Goal: Information Seeking & Learning: Learn about a topic

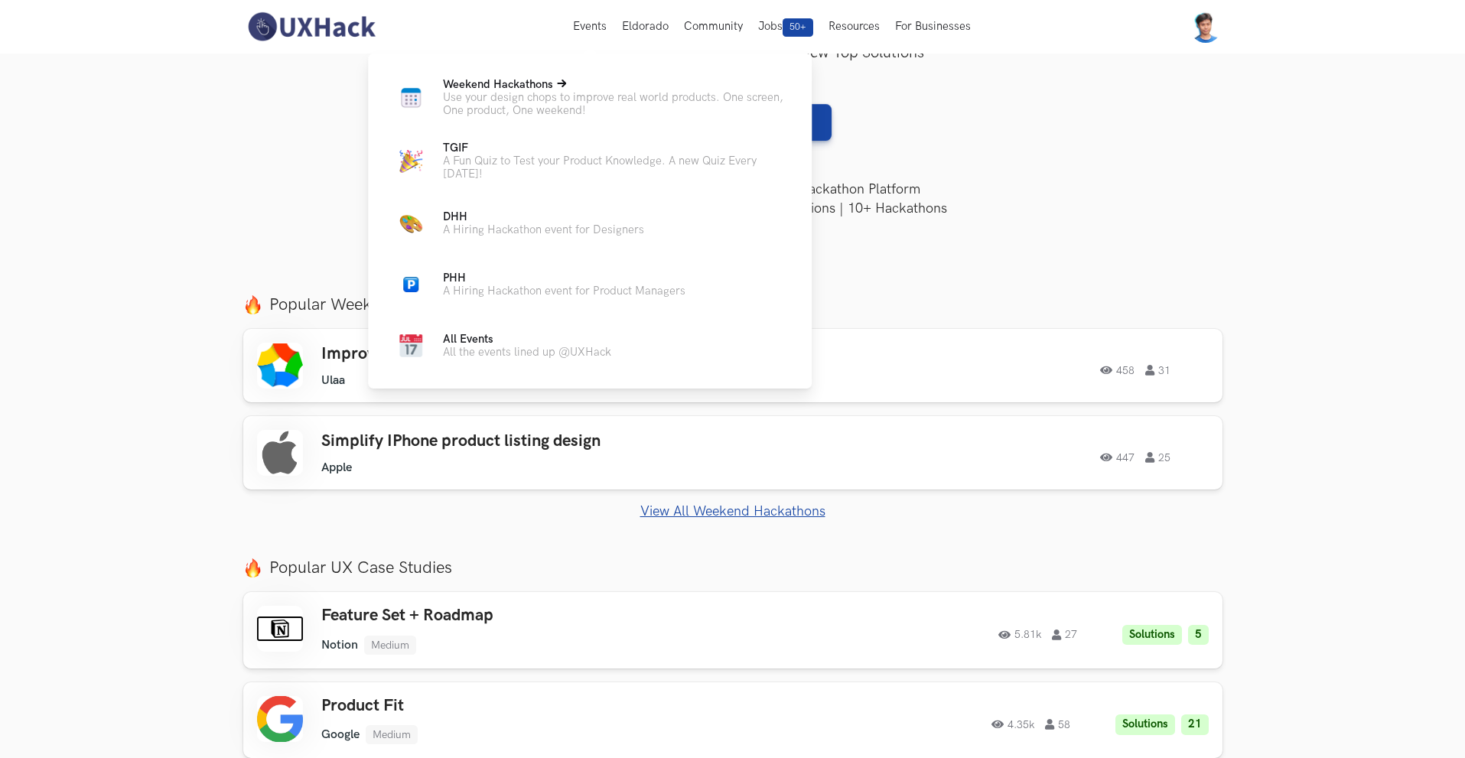
click at [529, 95] on p "Use your design chops to improve real world products. One screen, One product, …" at bounding box center [615, 104] width 344 height 26
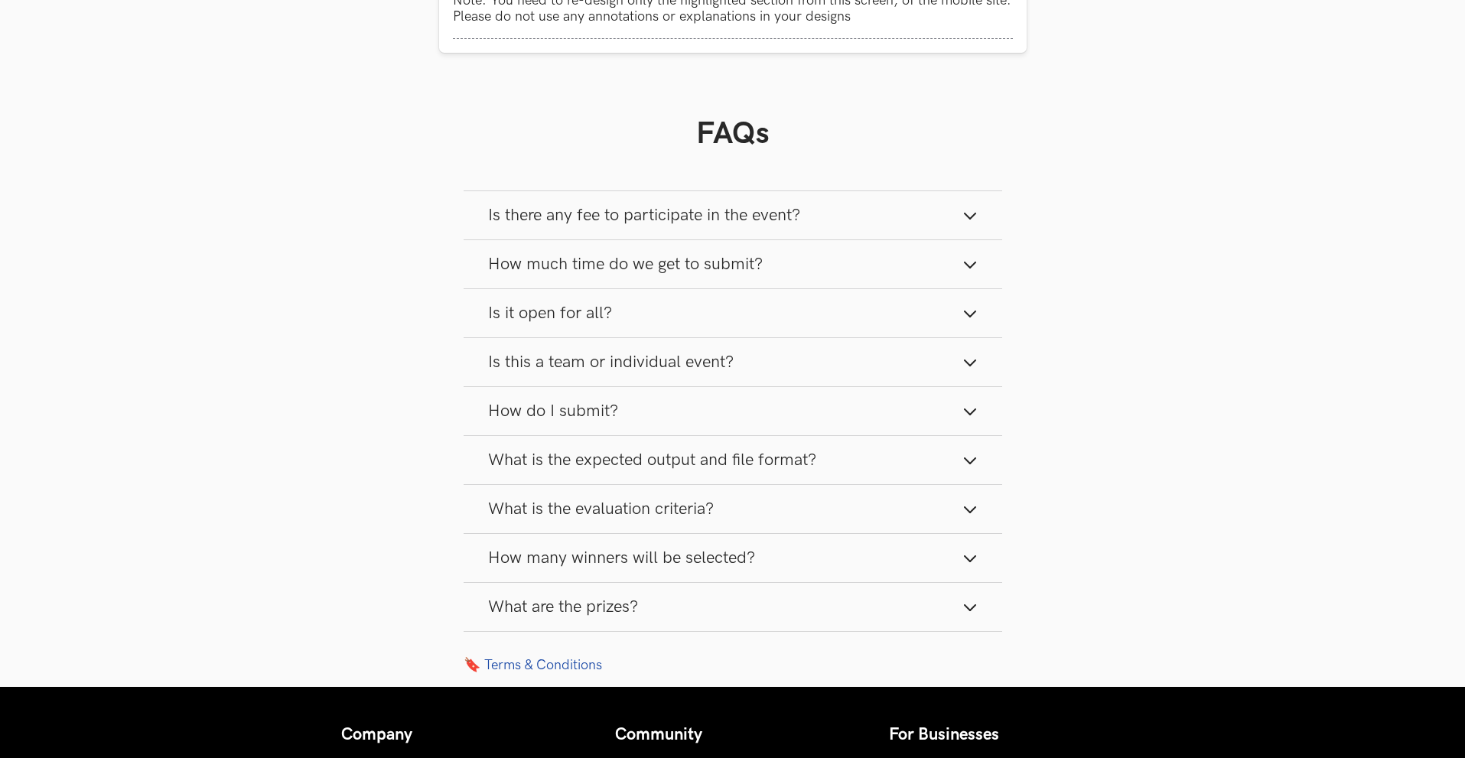
scroll to position [1943, 0]
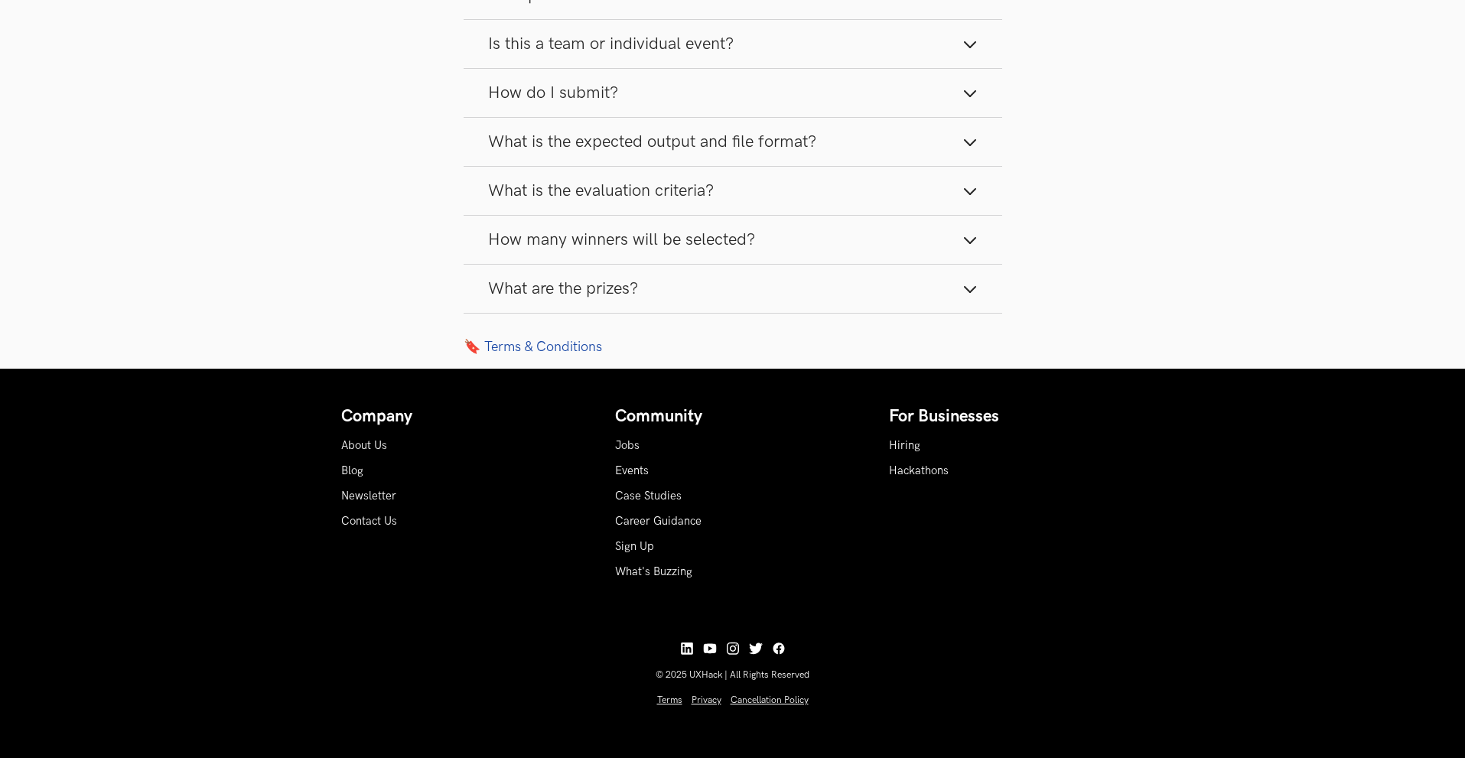
click at [596, 293] on span "What are the prizes?" at bounding box center [563, 288] width 150 height 21
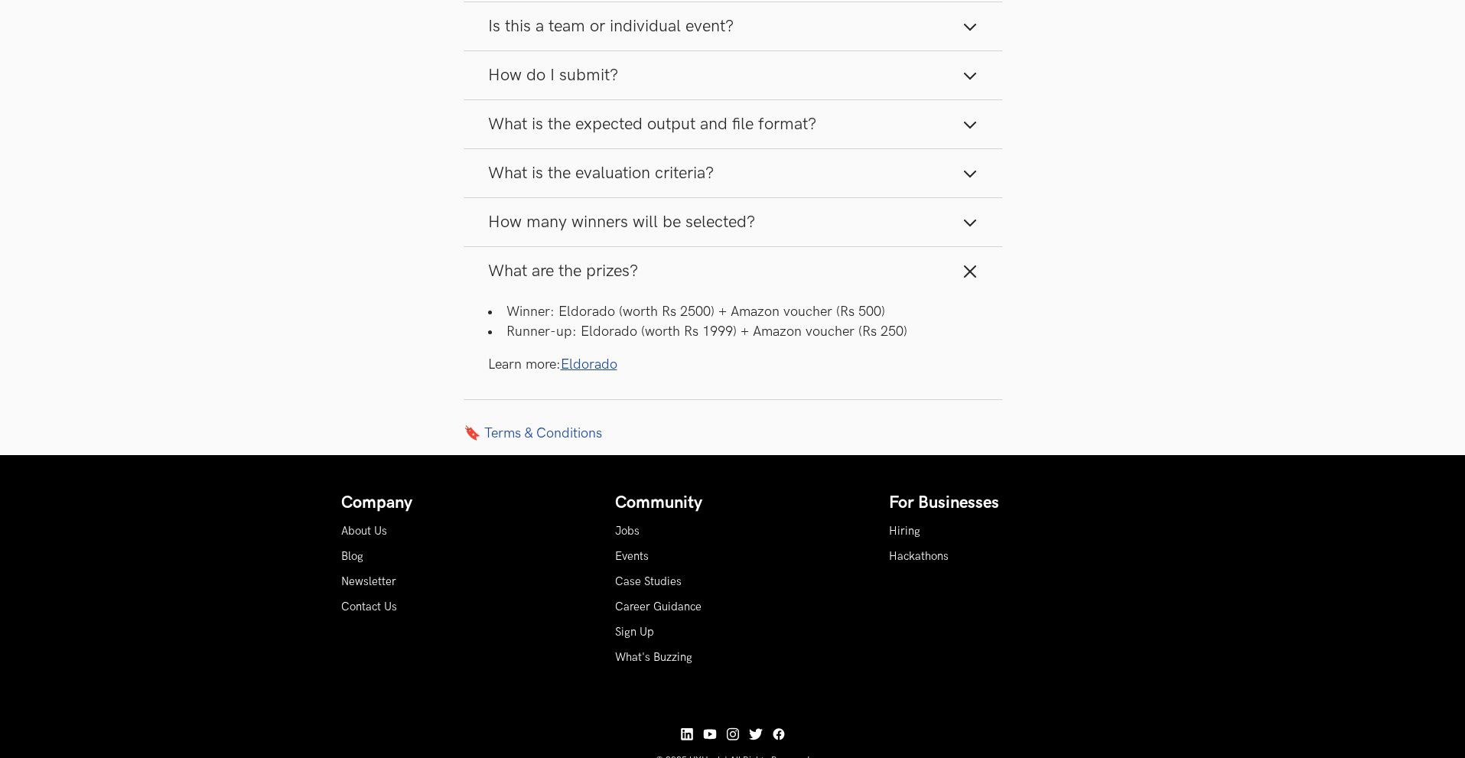
click at [664, 321] on li "Winner: Eldorado (worth Rs 2500) + Amazon voucher (Rs 500)" at bounding box center [733, 311] width 490 height 19
click at [663, 369] on div "Winner: Eldorado (worth Rs 2500) + Amazon voucher (Rs 500) Runner-up: Eldorado …" at bounding box center [733, 338] width 490 height 72
click at [606, 373] on link "Eldorado" at bounding box center [589, 365] width 57 height 16
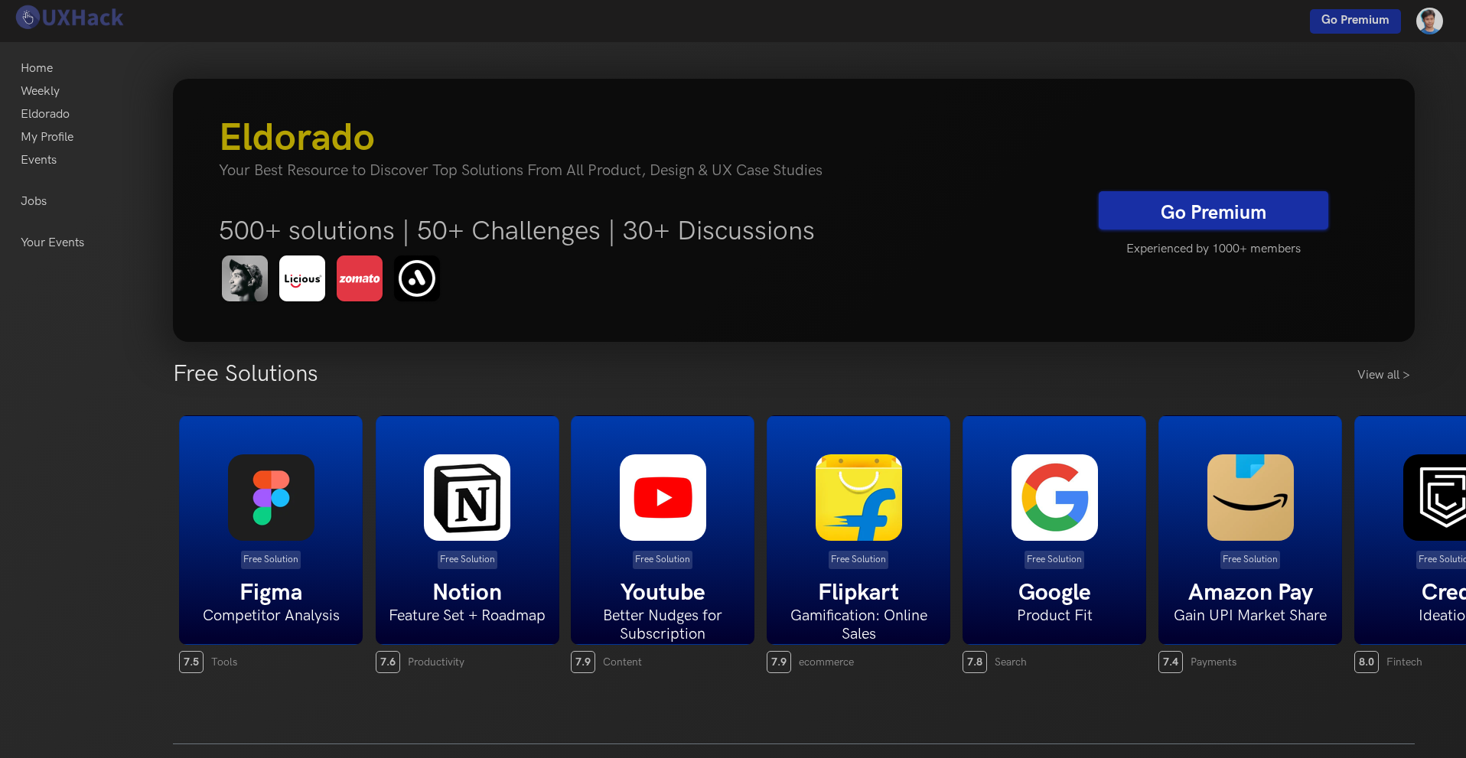
click at [1236, 213] on link "Go Premium" at bounding box center [1214, 210] width 230 height 38
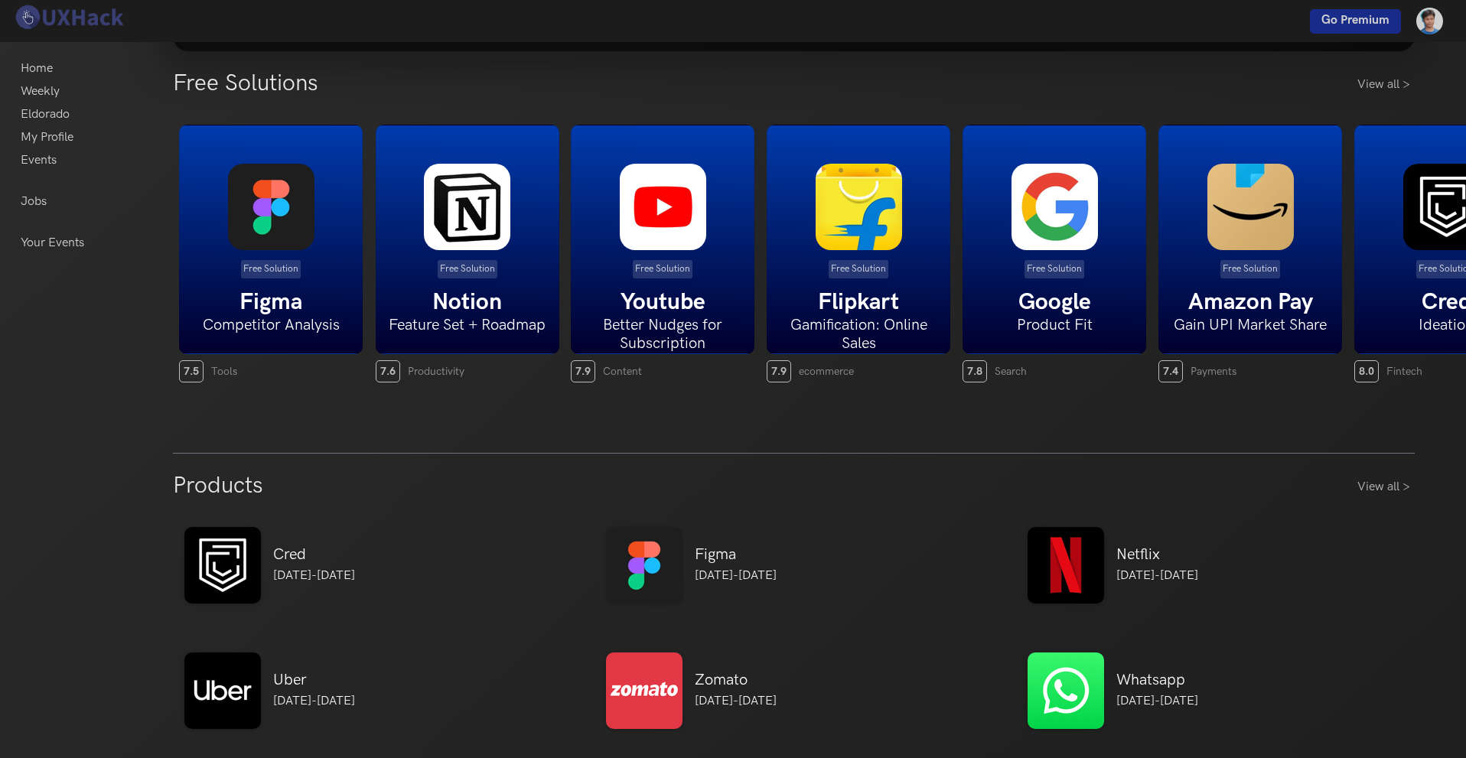
scroll to position [306, 0]
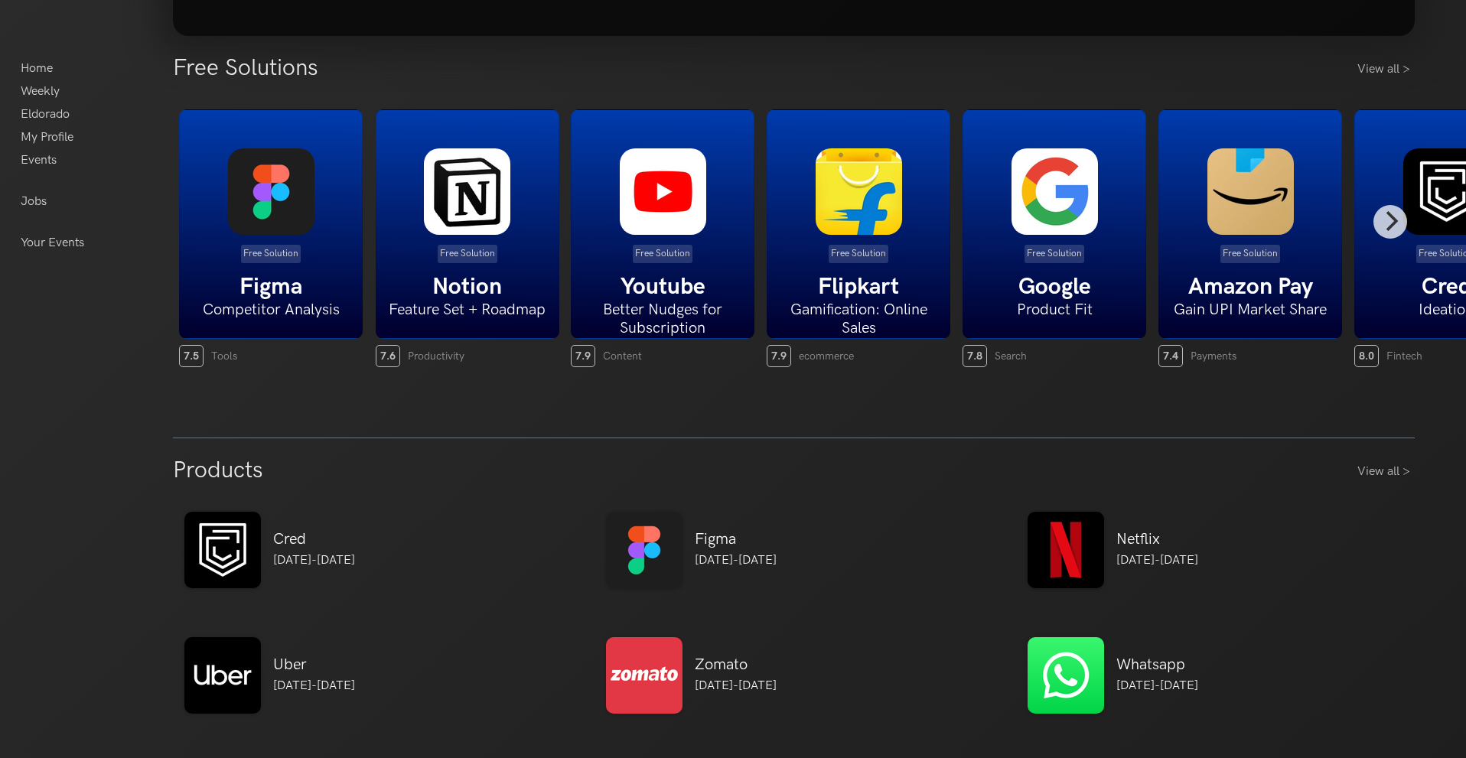
click at [271, 251] on p "Free Solution" at bounding box center [271, 254] width 60 height 18
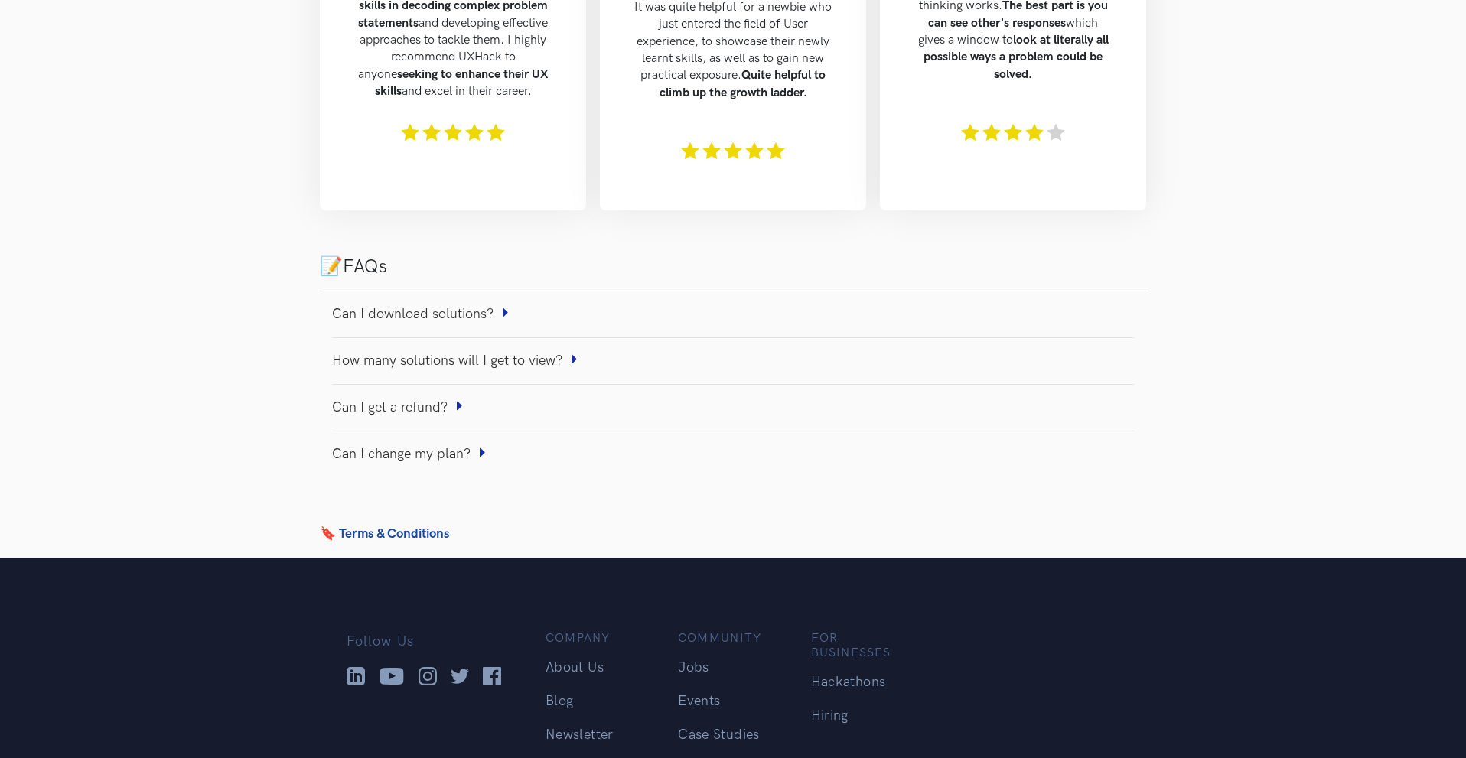
scroll to position [1148, 0]
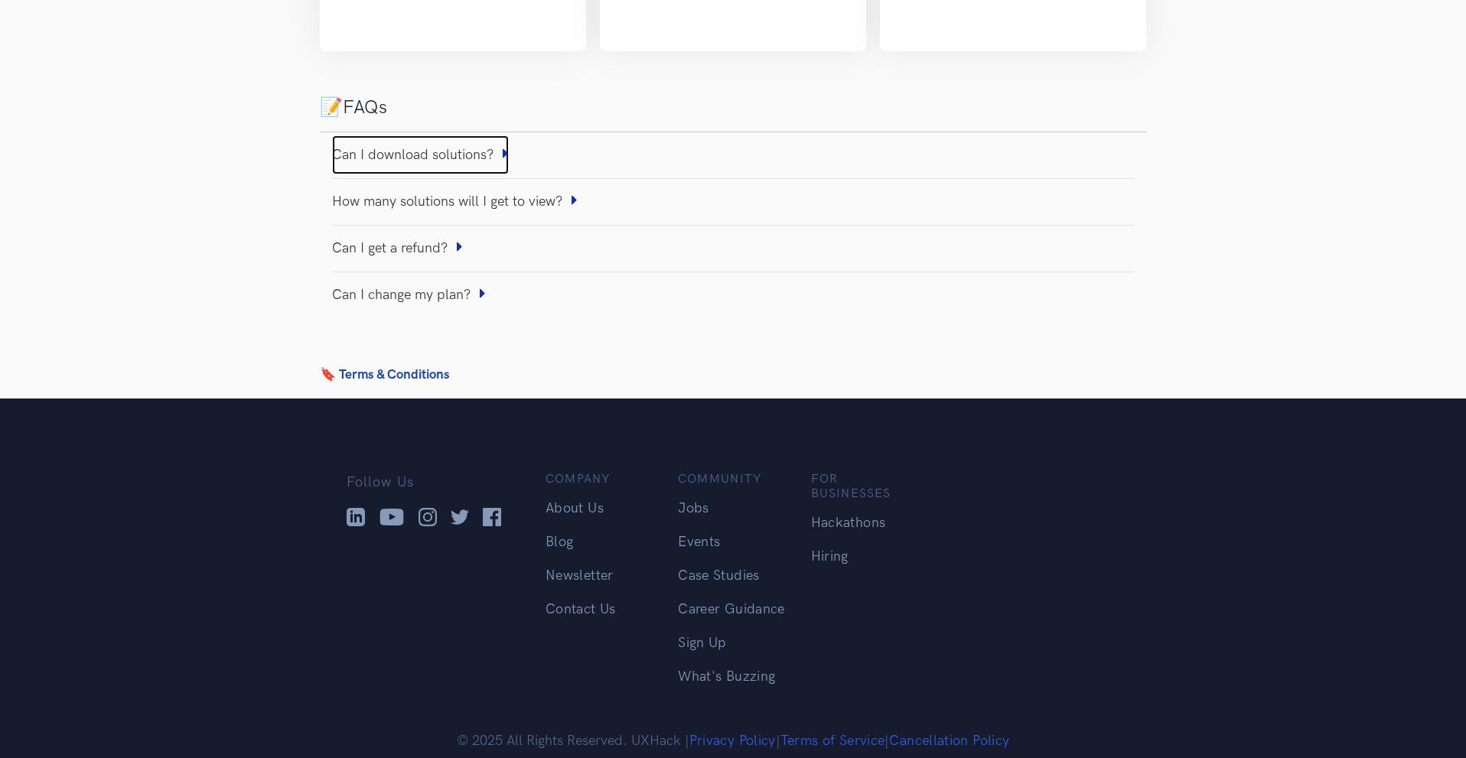
click at [467, 149] on link "Can I download solutions?" at bounding box center [420, 154] width 177 height 39
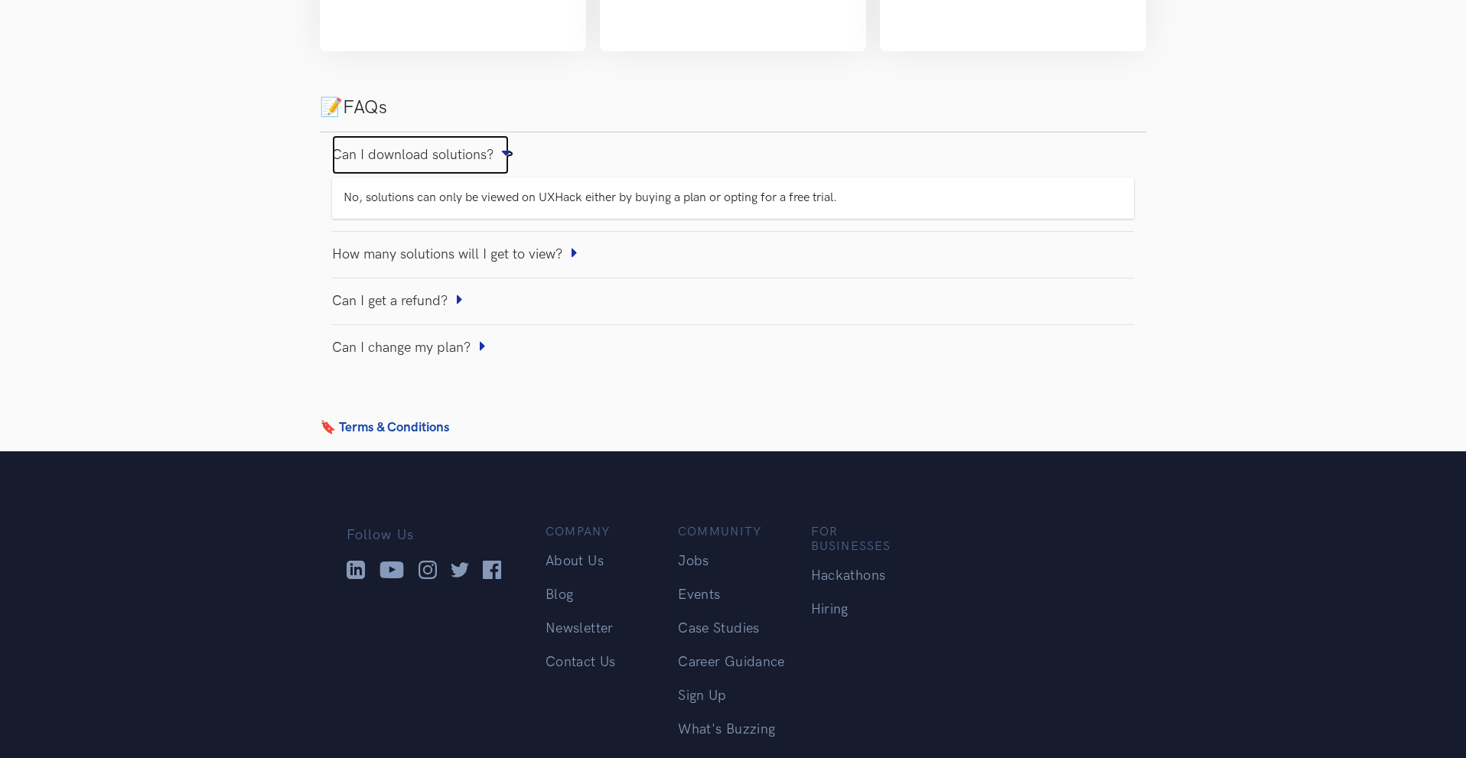
click at [471, 148] on link "Can I download solutions?" at bounding box center [420, 154] width 177 height 39
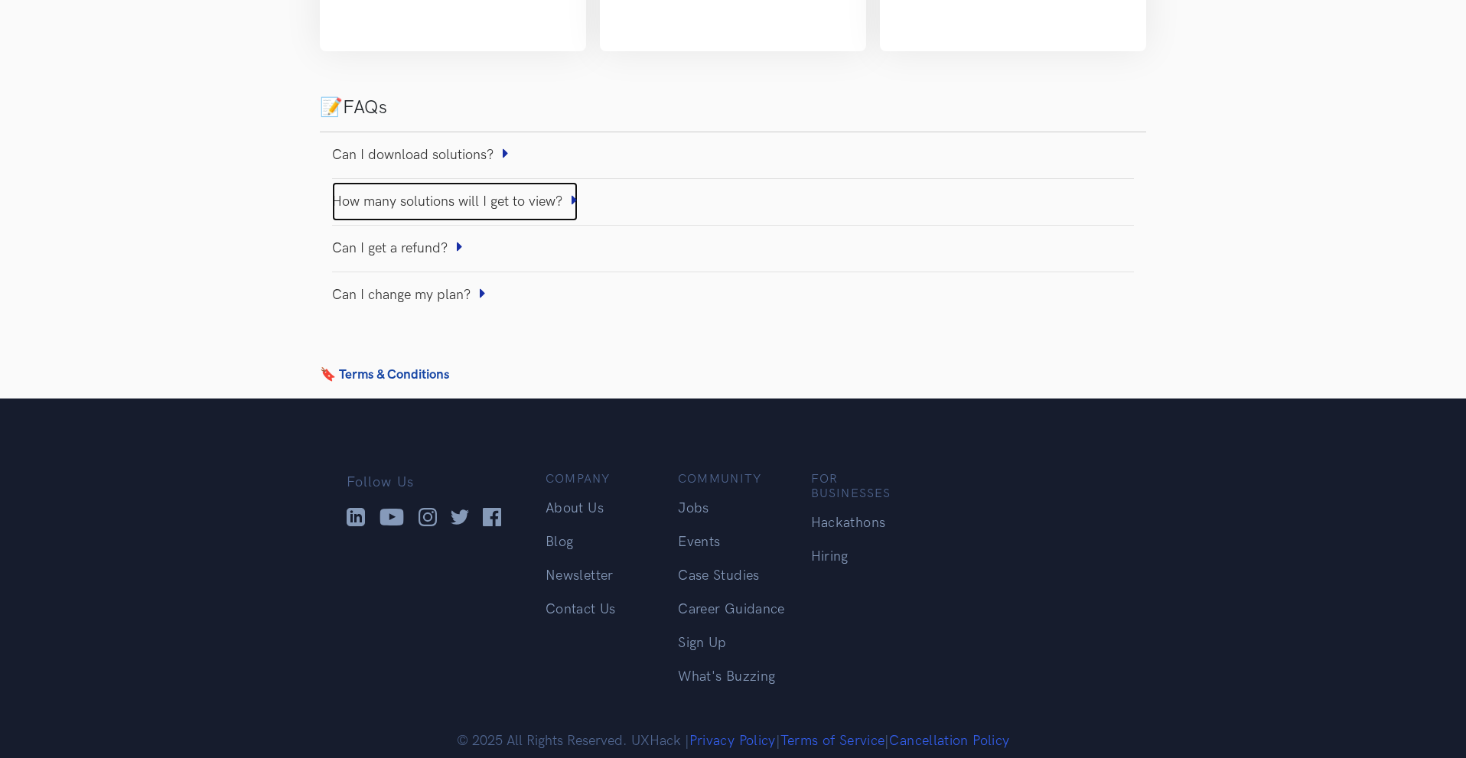
click at [466, 194] on link "How many solutions will I get to view?" at bounding box center [455, 201] width 246 height 39
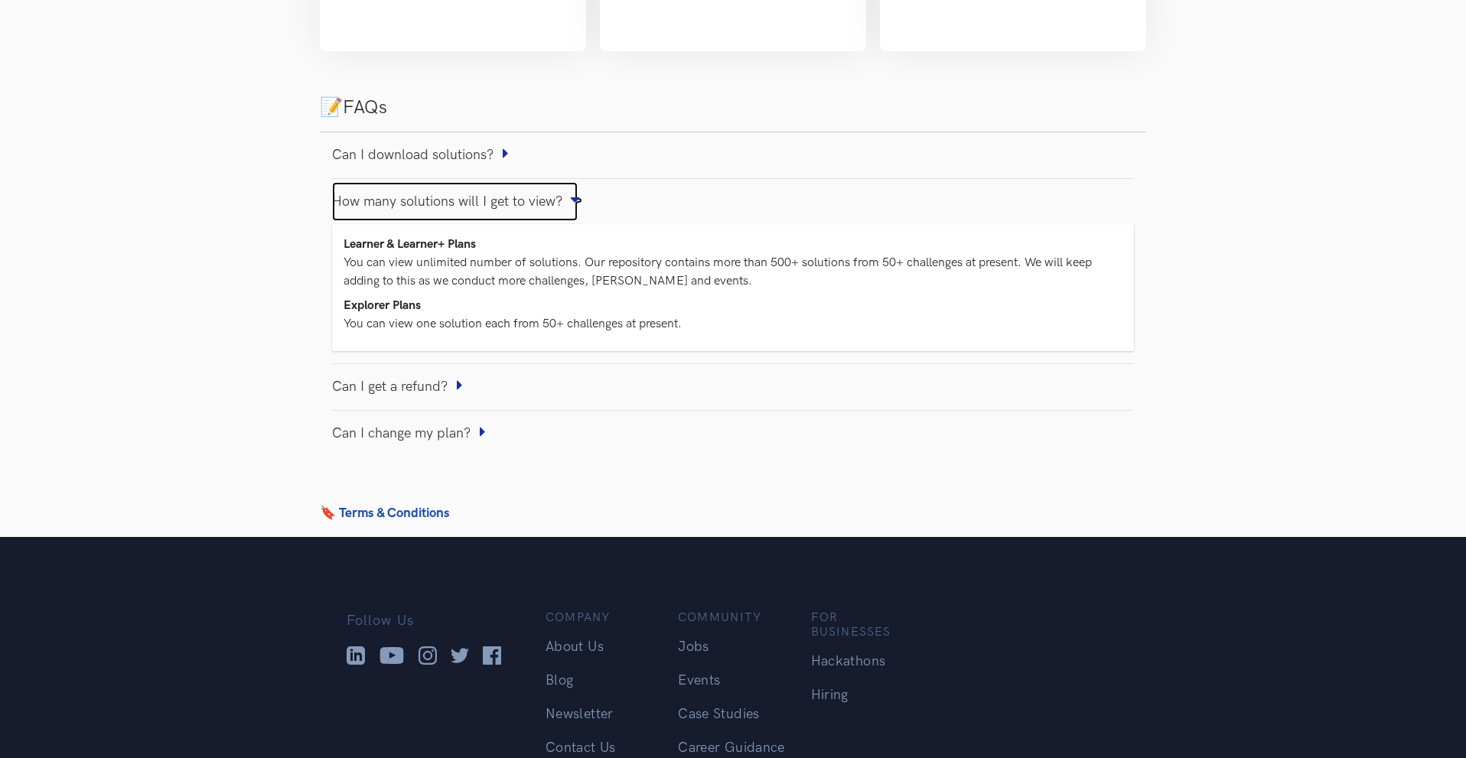
click at [470, 194] on link "How many solutions will I get to view?" at bounding box center [455, 201] width 246 height 39
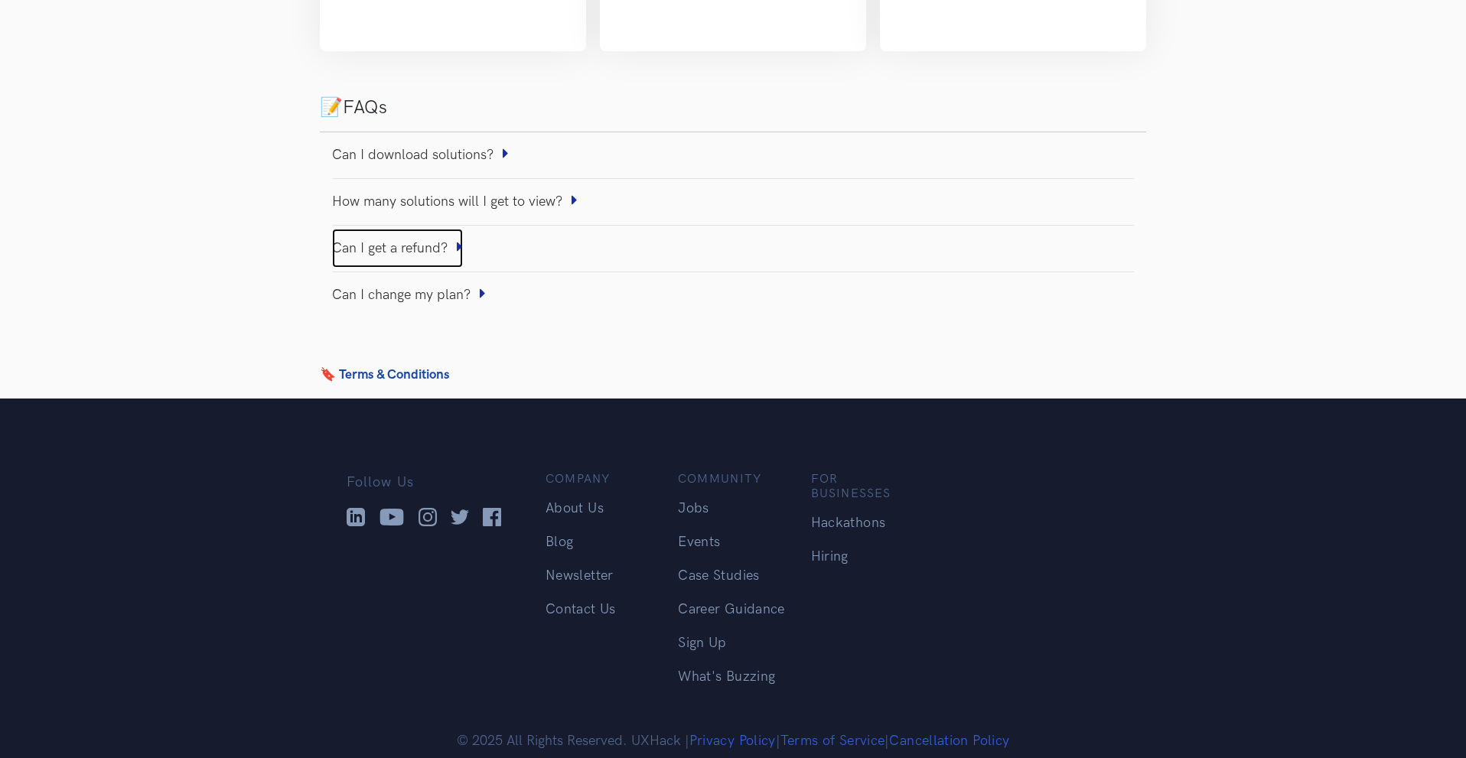
click at [448, 235] on link "Can I get a refund?" at bounding box center [397, 248] width 131 height 39
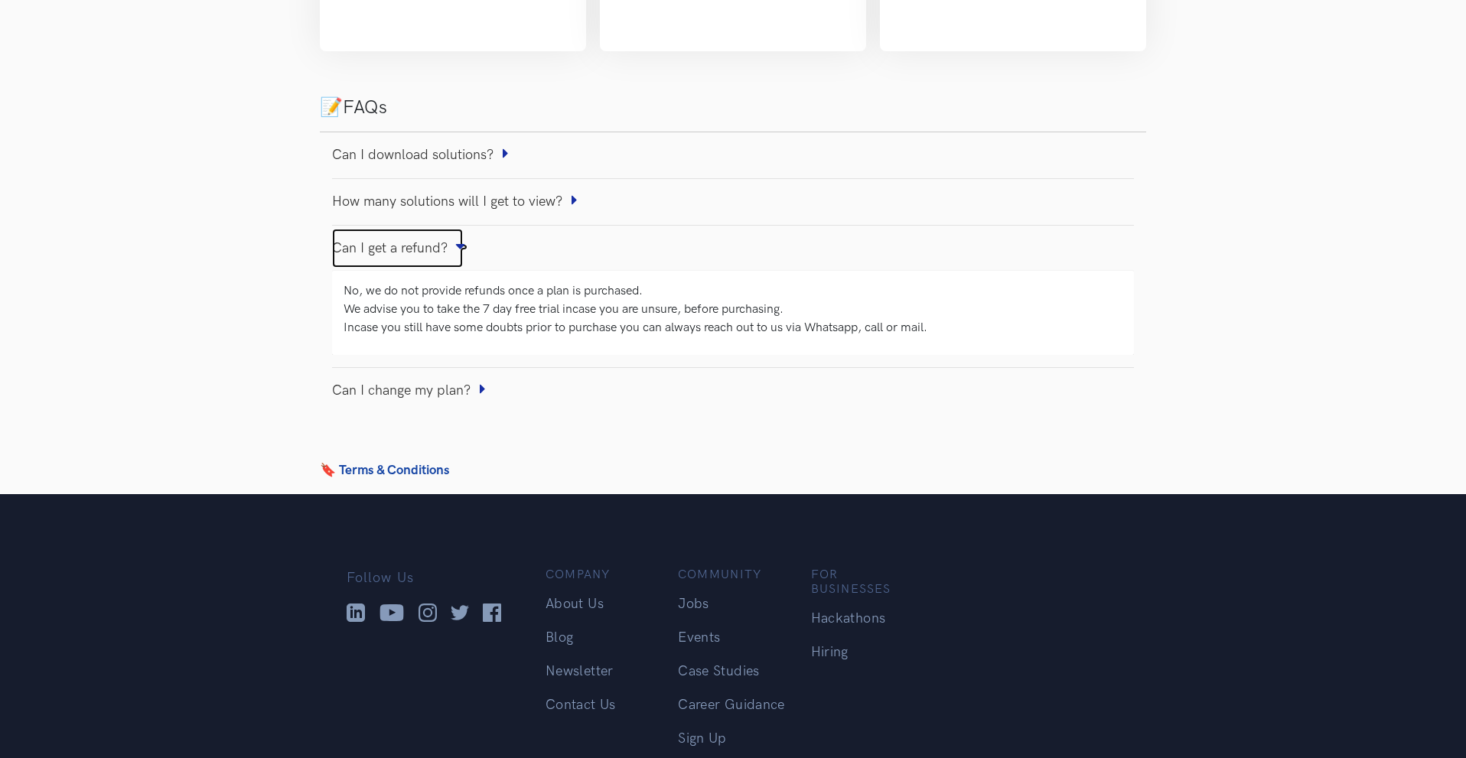
click at [448, 235] on link "Can I get a refund?" at bounding box center [397, 248] width 131 height 39
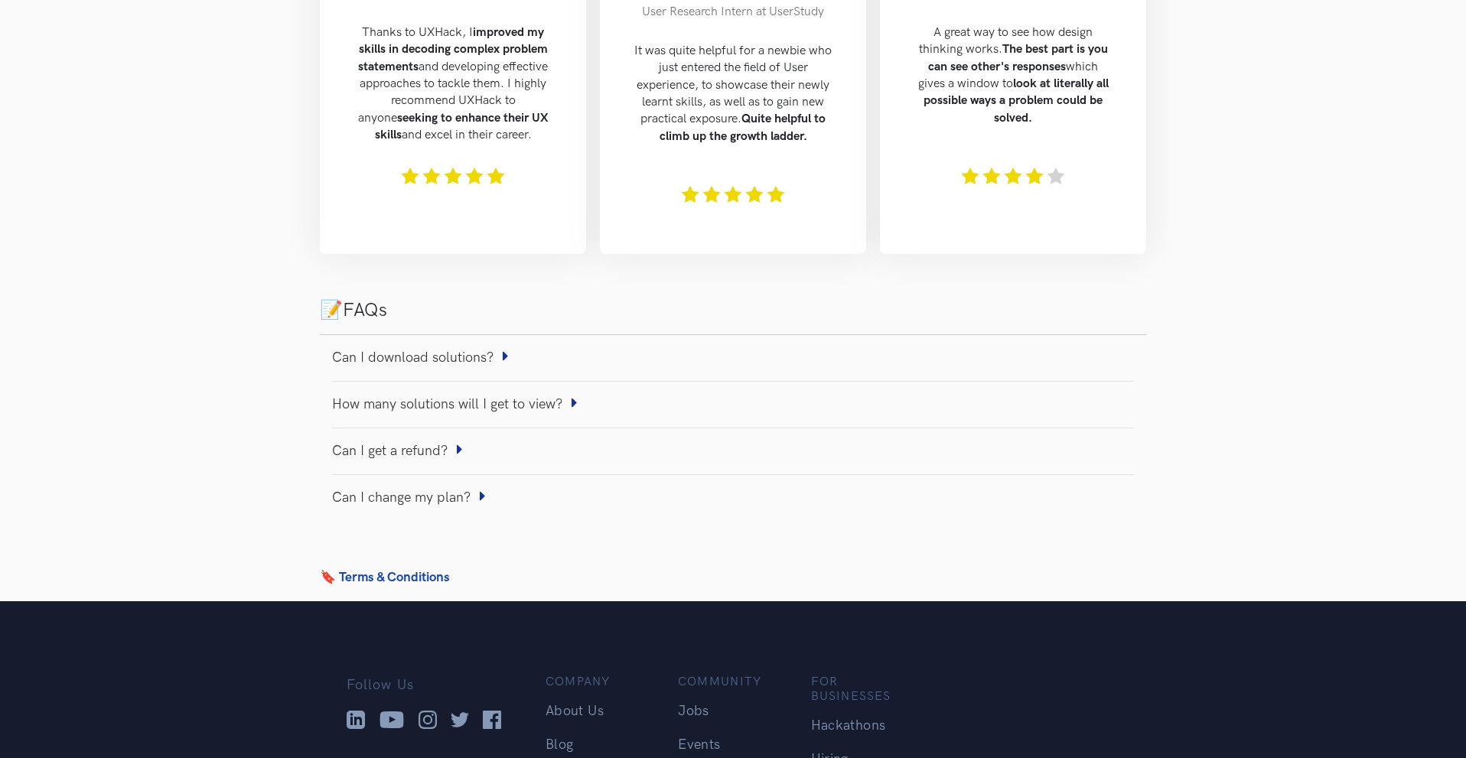
scroll to position [0, 0]
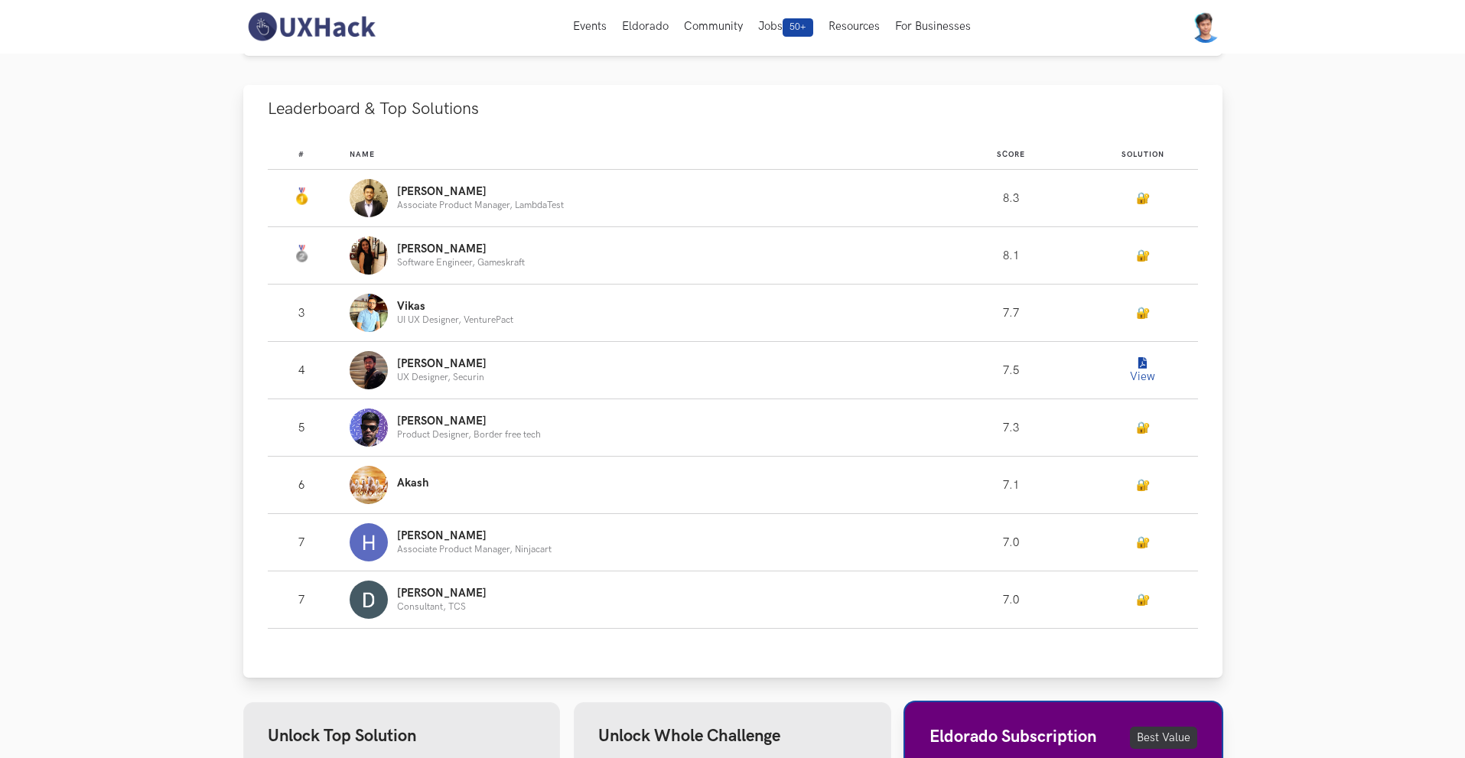
scroll to position [842, 0]
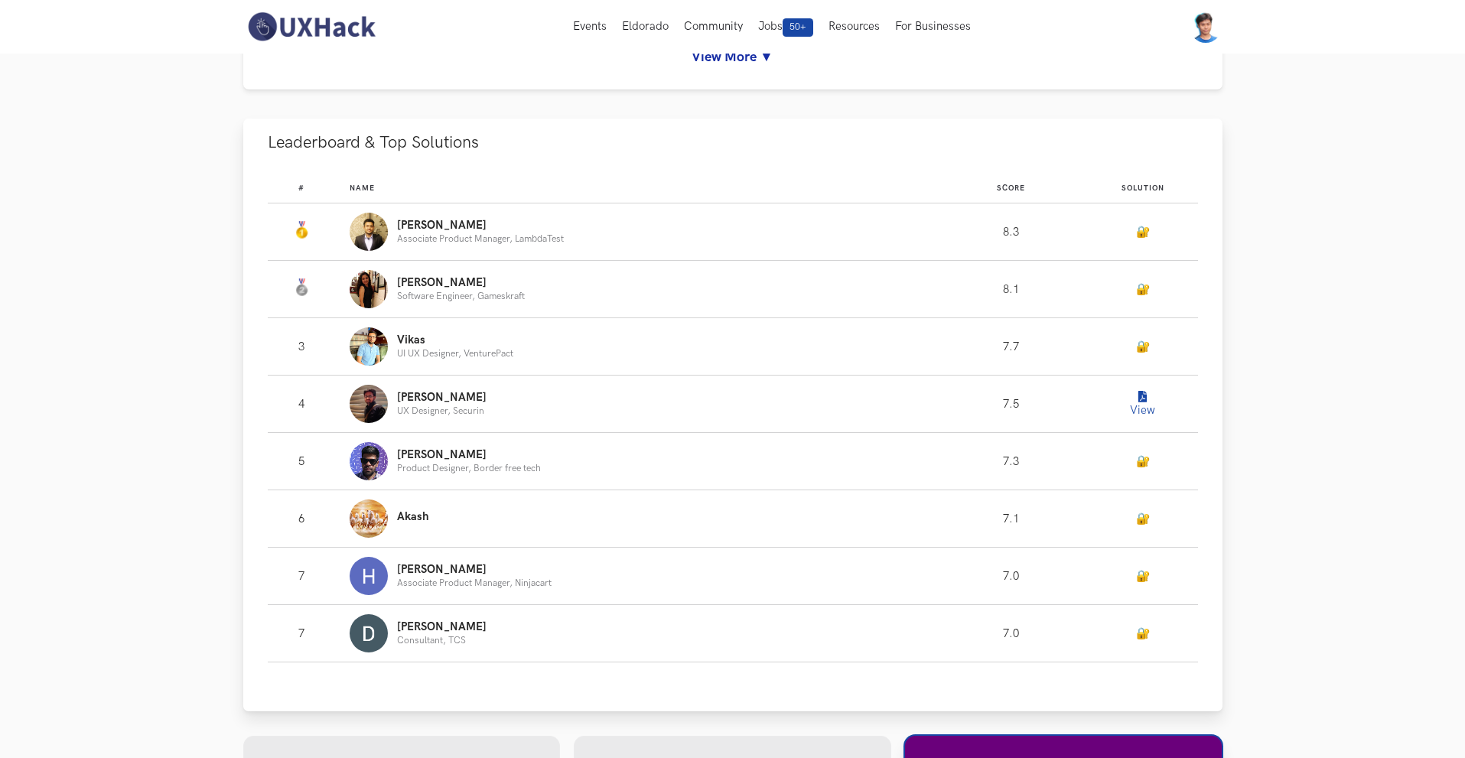
click at [1138, 230] on link "🔐" at bounding box center [1143, 232] width 14 height 13
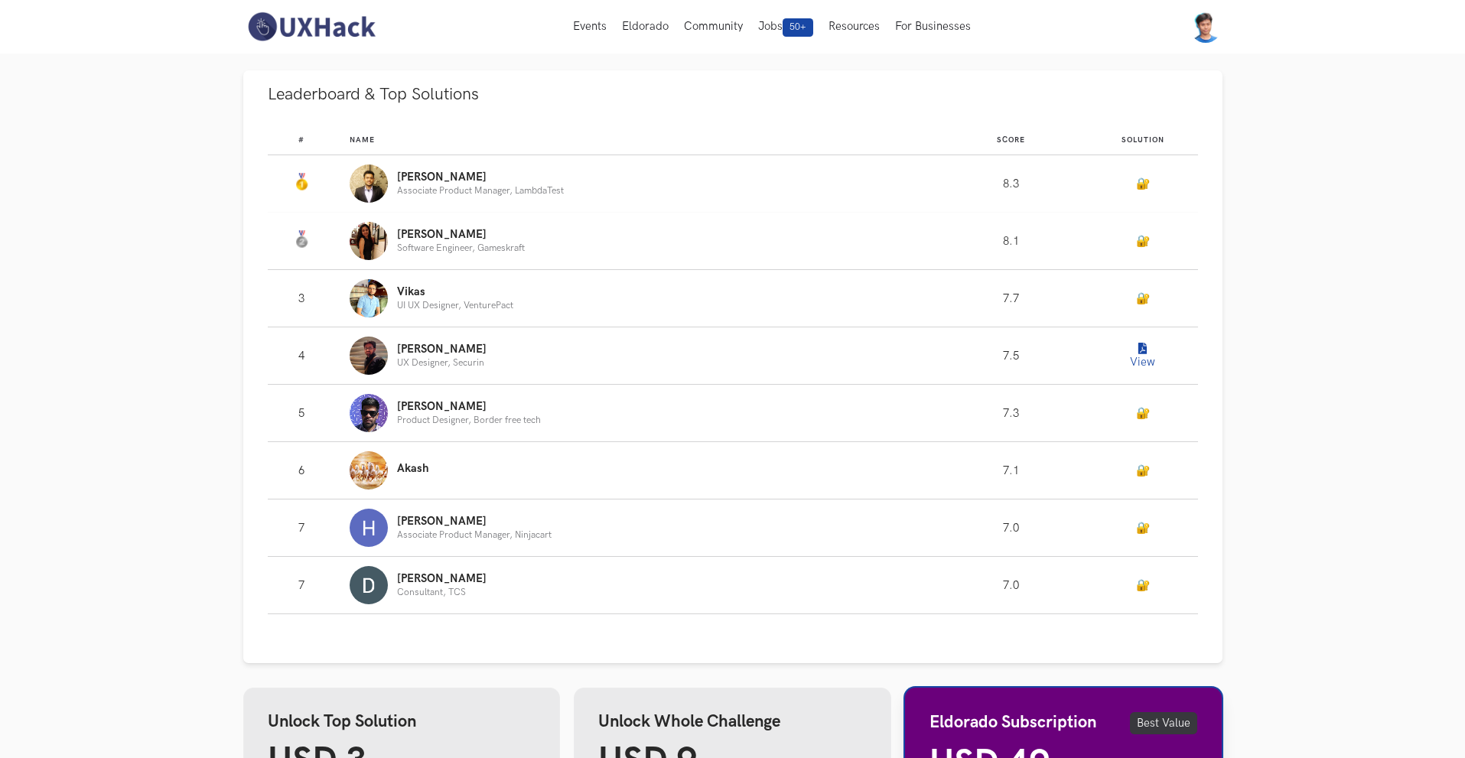
scroll to position [889, 0]
click at [1140, 356] on button "View" at bounding box center [1143, 356] width 31 height 31
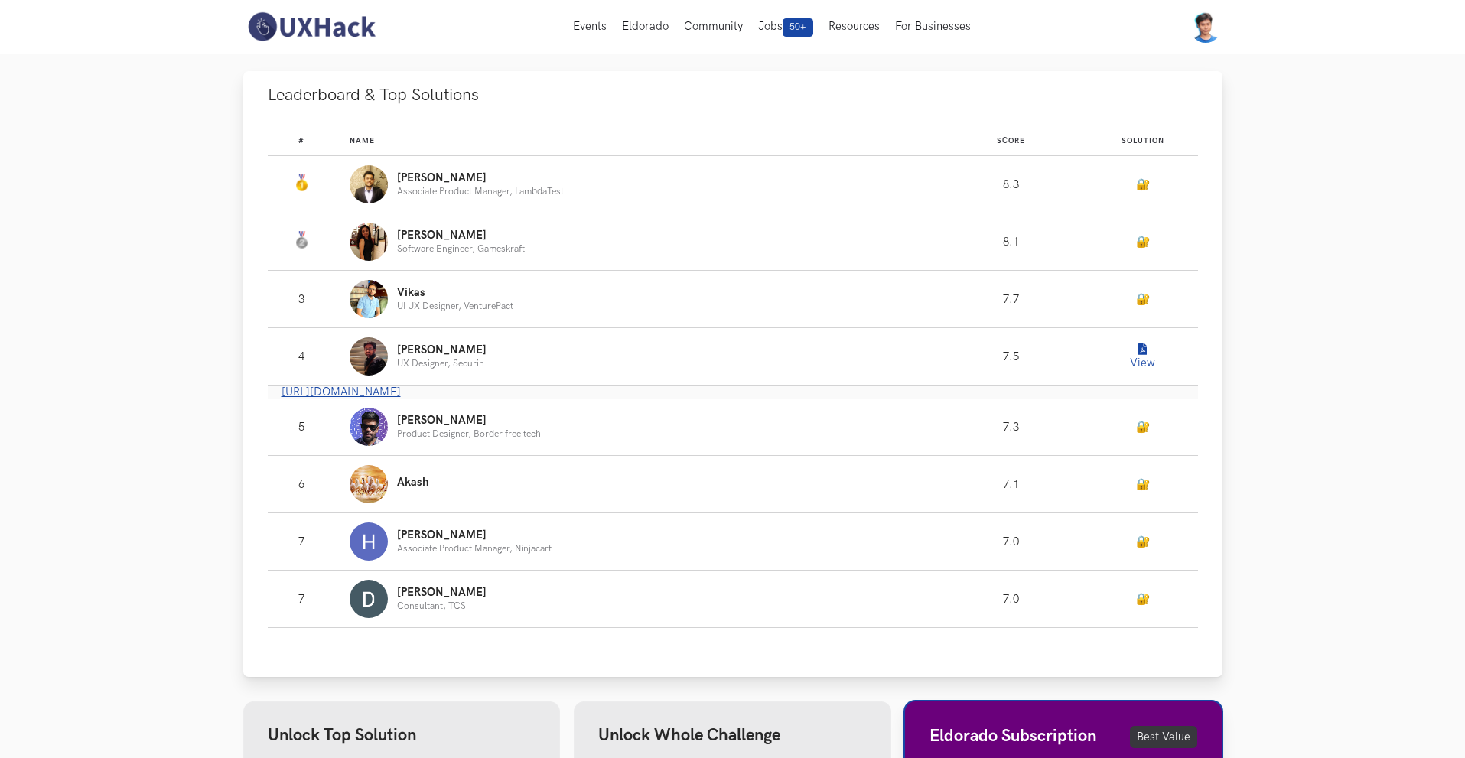
click at [401, 389] on link "[URL][DOMAIN_NAME]" at bounding box center [341, 392] width 119 height 13
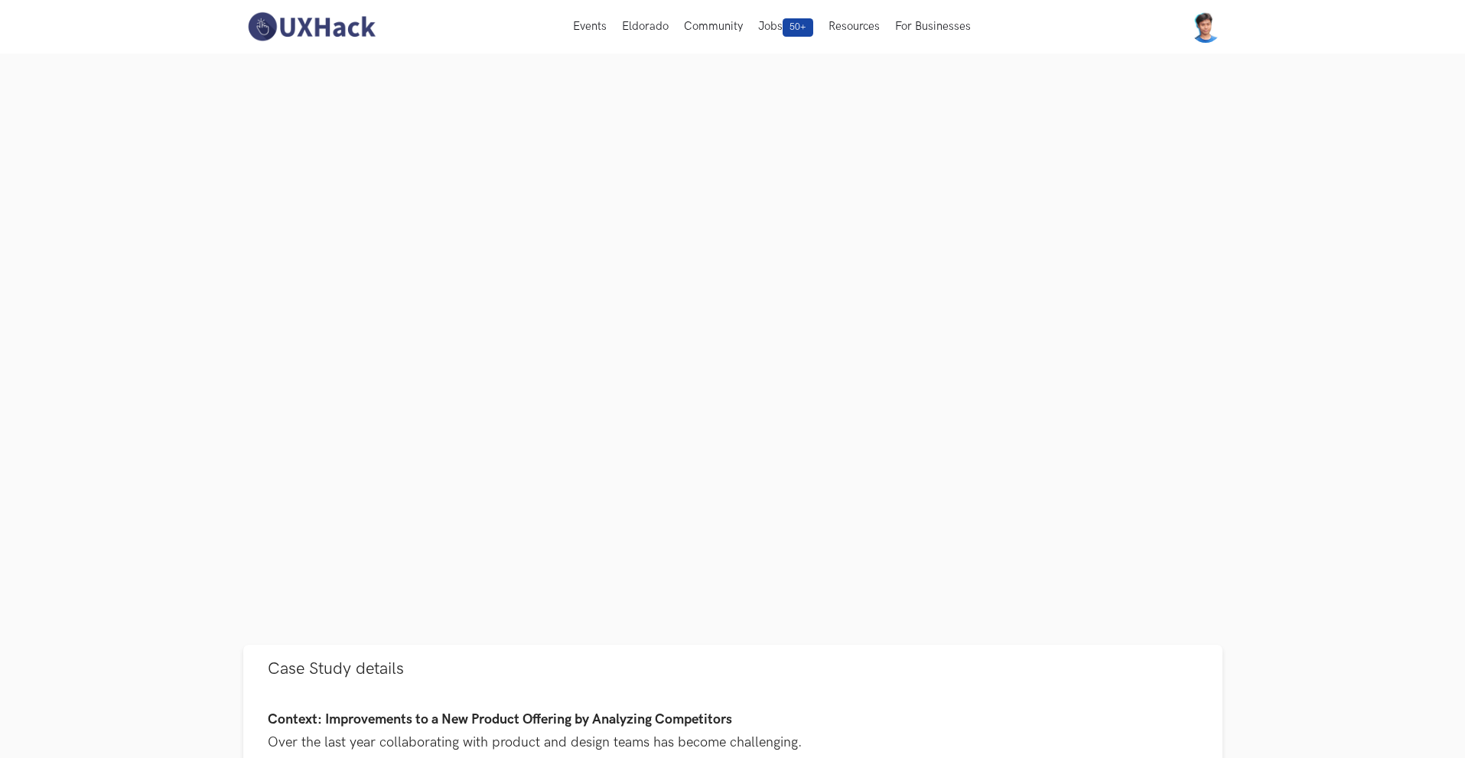
scroll to position [77, 0]
